Goal: Task Accomplishment & Management: Use online tool/utility

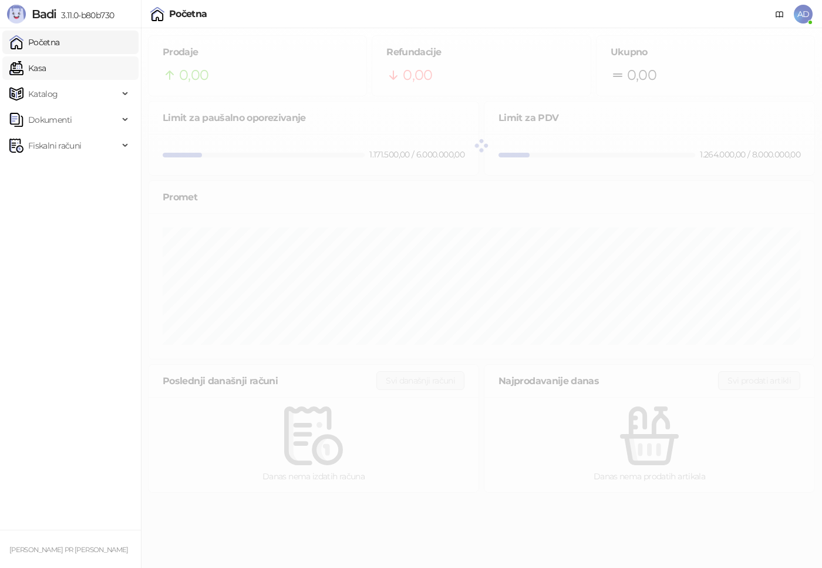
click at [46, 68] on link "Kasa" at bounding box center [27, 67] width 36 height 23
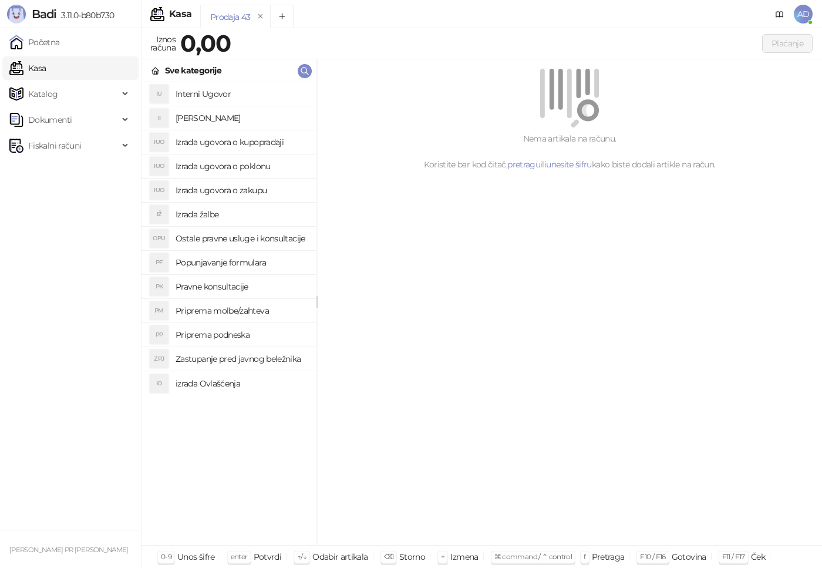
click at [234, 167] on h4 "Izrada ugovora o poklonu" at bounding box center [242, 166] width 132 height 19
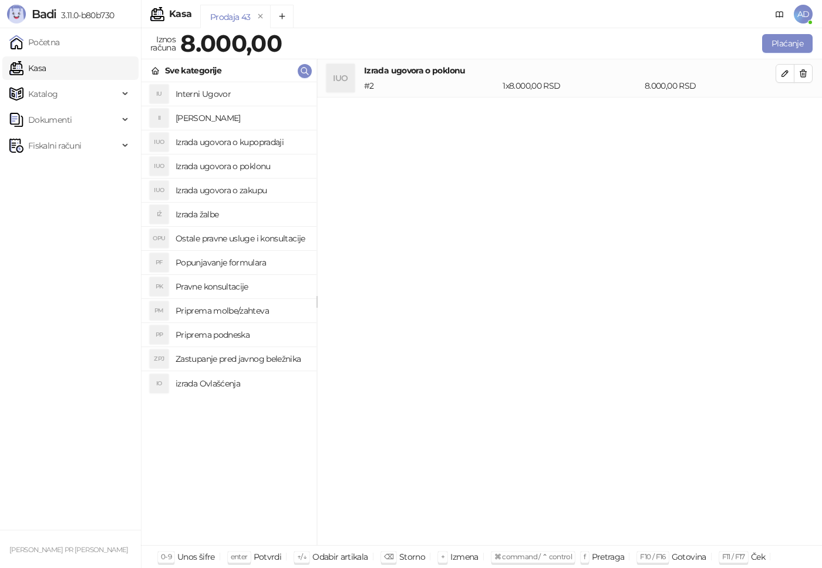
click at [242, 142] on h4 "Izrada ugovora o kupopradaji" at bounding box center [242, 142] width 132 height 19
click at [221, 381] on h4 "izrada Ovlašćenja" at bounding box center [242, 383] width 132 height 19
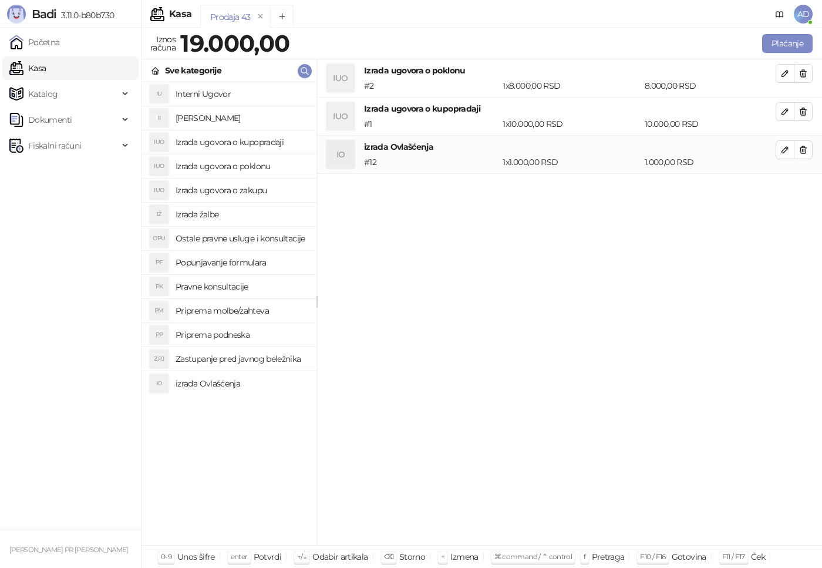
click at [248, 361] on h4 "Zastupanje pred javnog beležnika" at bounding box center [242, 358] width 132 height 19
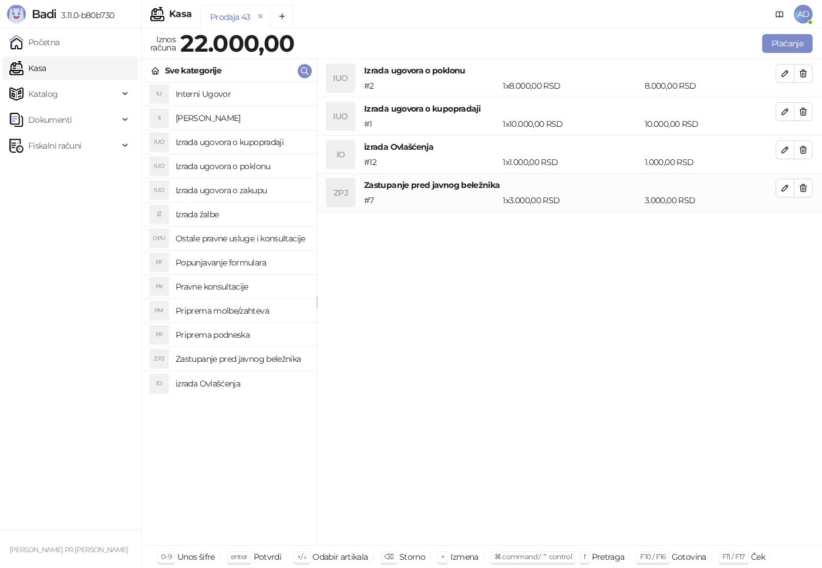
click at [251, 361] on h4 "Zastupanje pred javnog beležnika" at bounding box center [242, 358] width 132 height 19
click at [214, 332] on h4 "Priprema podneska" at bounding box center [242, 334] width 132 height 19
click at [793, 44] on button "Plaćanje" at bounding box center [787, 43] width 50 height 19
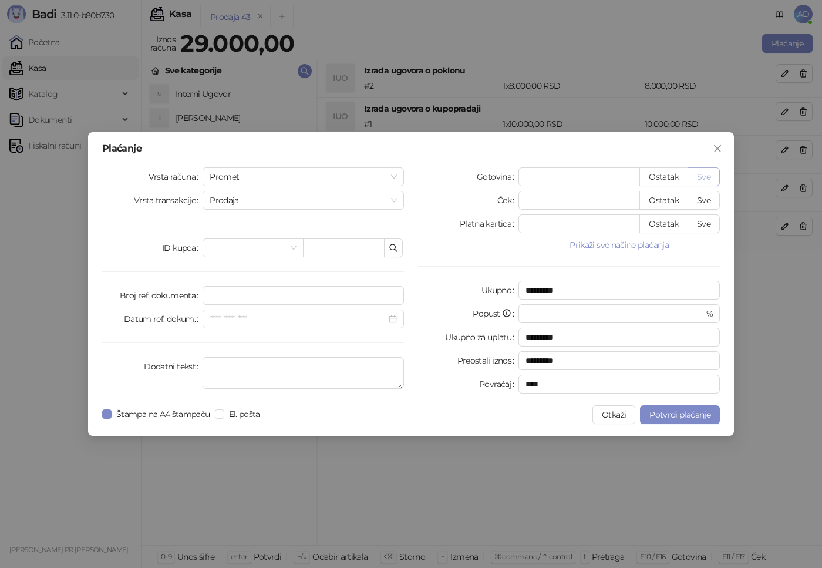
click at [702, 174] on button "Sve" at bounding box center [704, 176] width 32 height 19
type input "*****"
type input "****"
click at [676, 414] on span "Potvrdi plaćanje" at bounding box center [679, 414] width 61 height 11
